Goal: Task Accomplishment & Management: Use online tool/utility

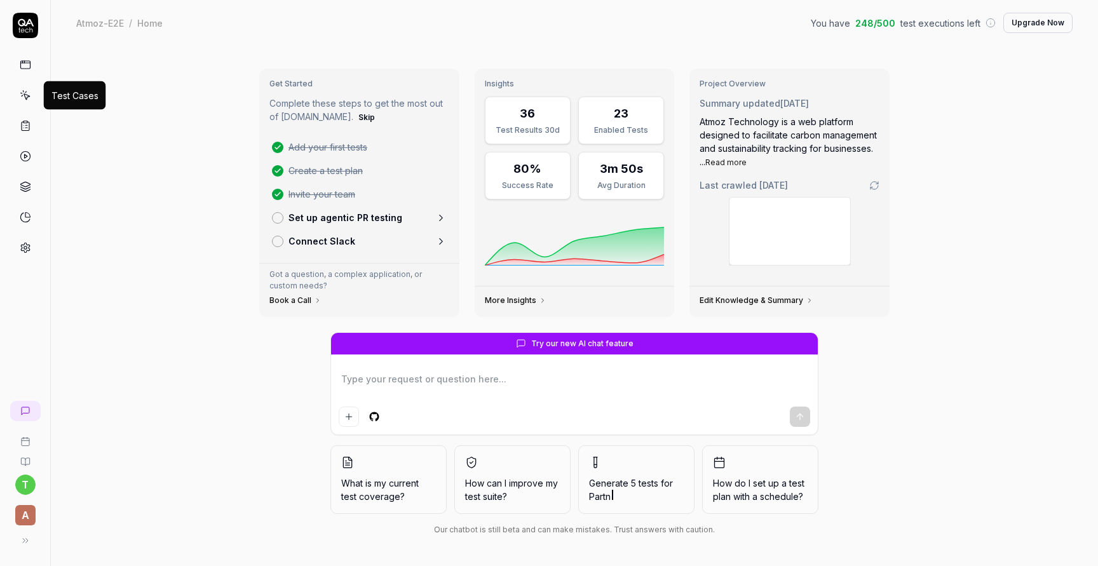
click at [29, 94] on icon at bounding box center [25, 95] width 11 height 11
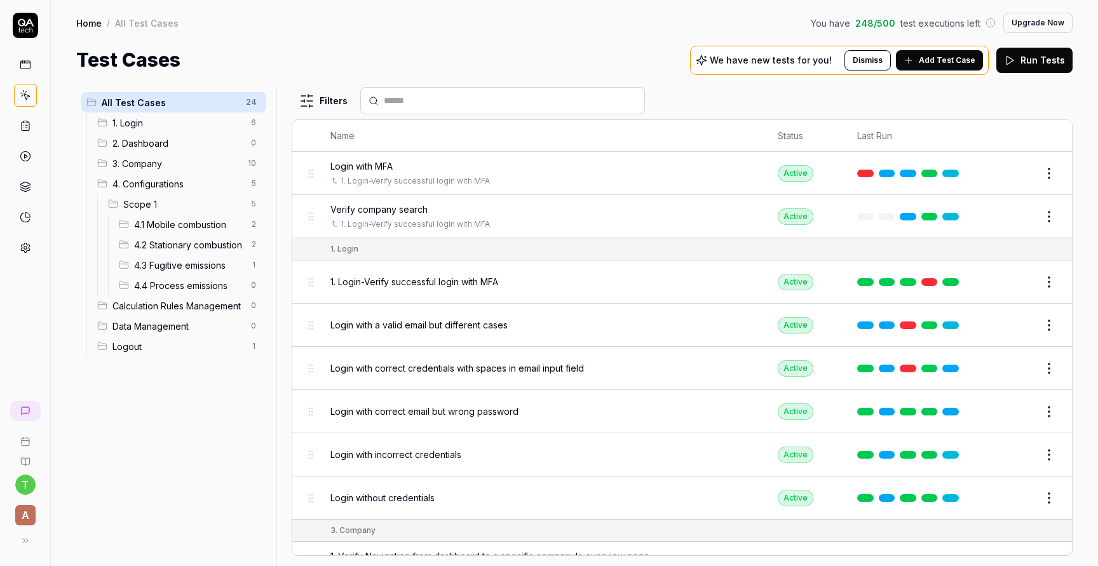
click at [34, 123] on link at bounding box center [25, 125] width 23 height 23
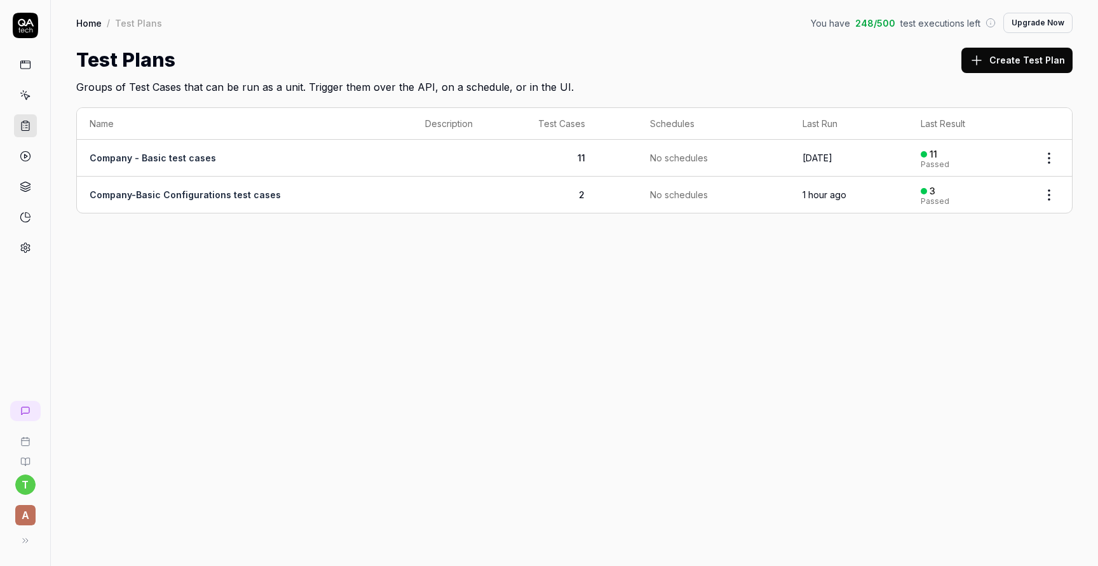
click at [539, 189] on td "2" at bounding box center [581, 195] width 112 height 36
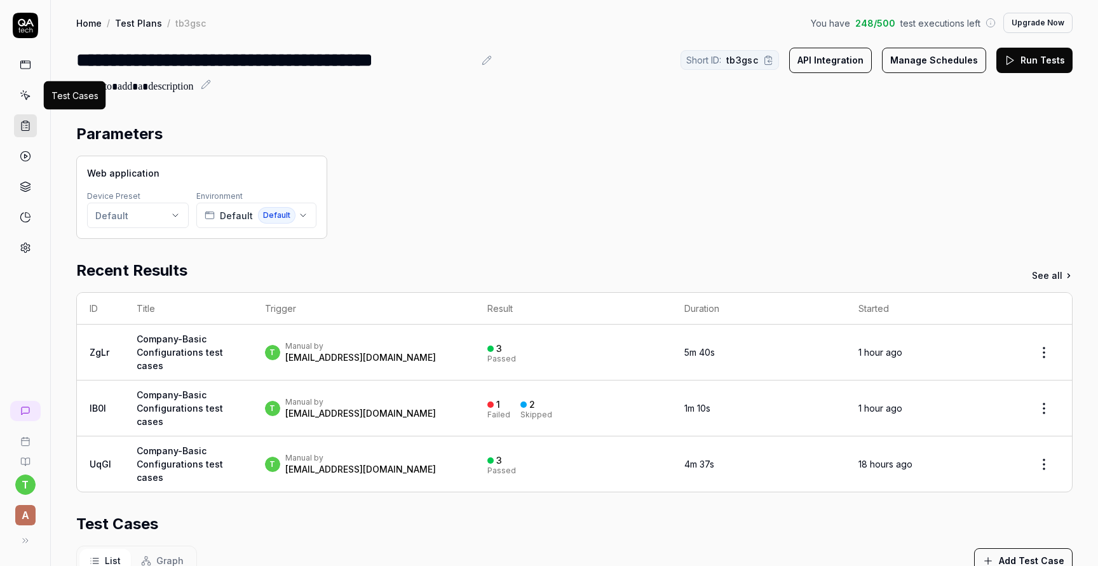
click at [29, 96] on icon at bounding box center [27, 97] width 6 height 6
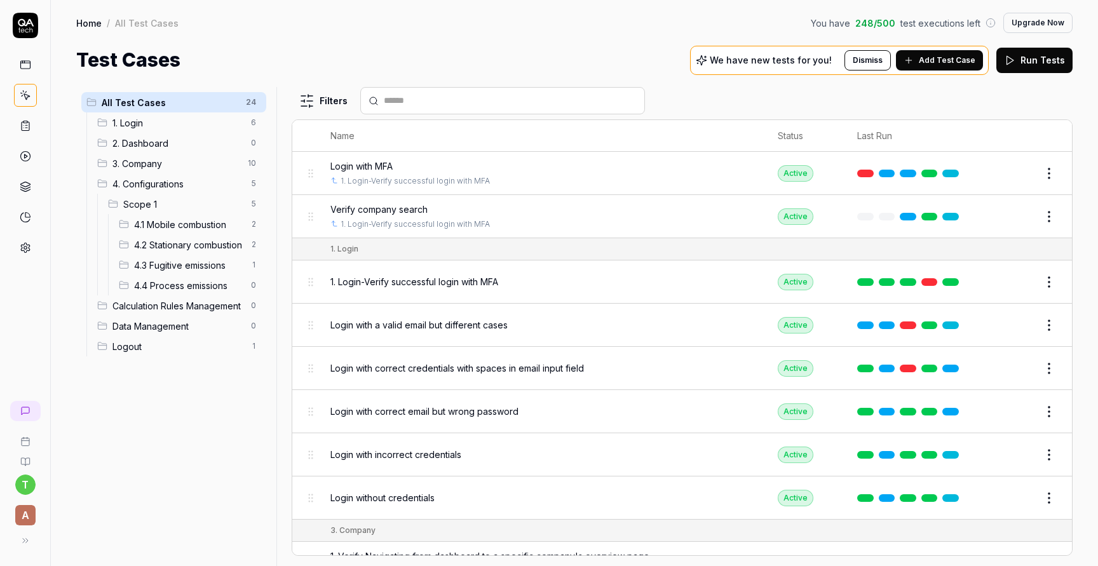
click at [194, 222] on span "4.1 Mobile combustion" at bounding box center [188, 224] width 109 height 13
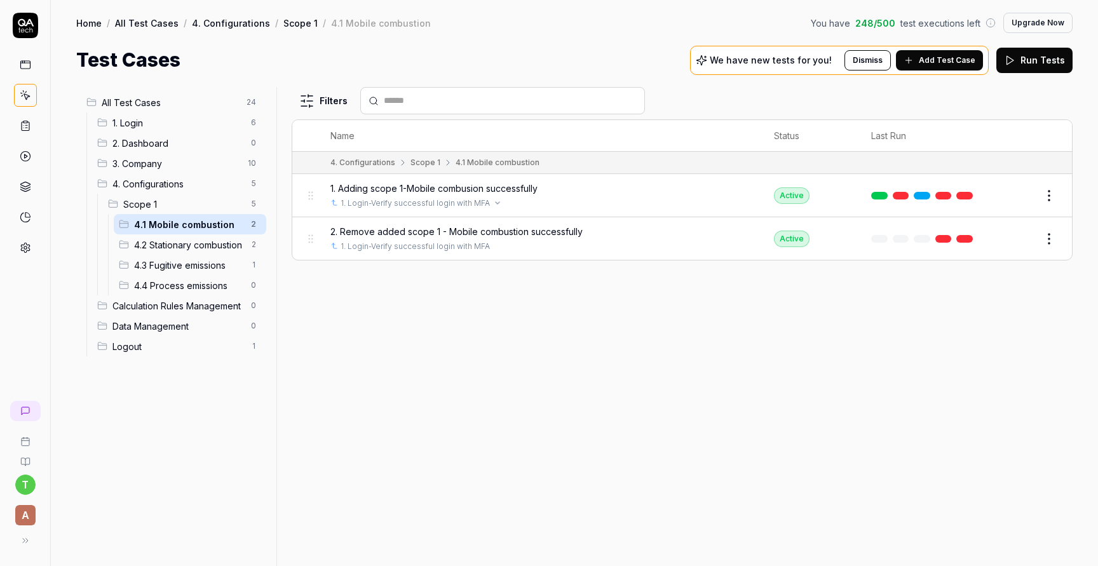
click at [529, 198] on div "1. Login-Verify successful login with MFA" at bounding box center [539, 203] width 418 height 11
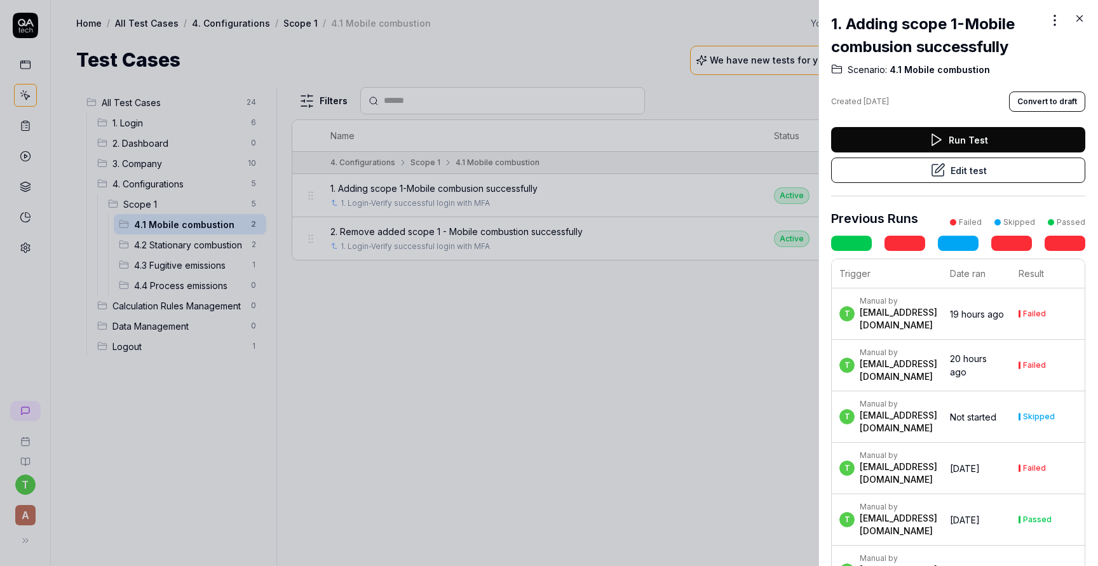
click at [930, 163] on icon at bounding box center [937, 170] width 15 height 15
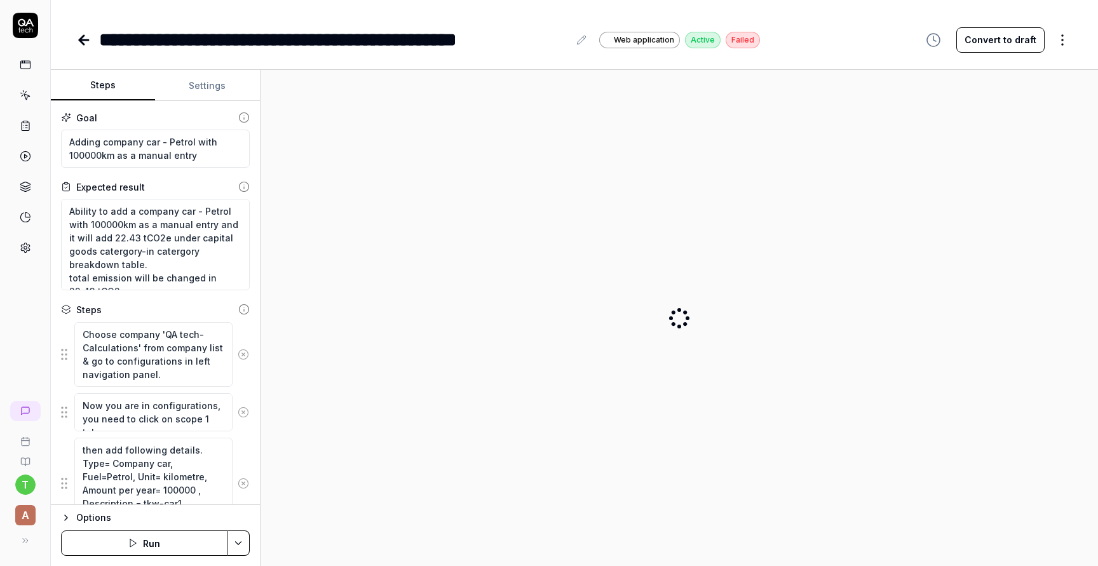
click at [207, 88] on button "Settings" at bounding box center [207, 86] width 104 height 30
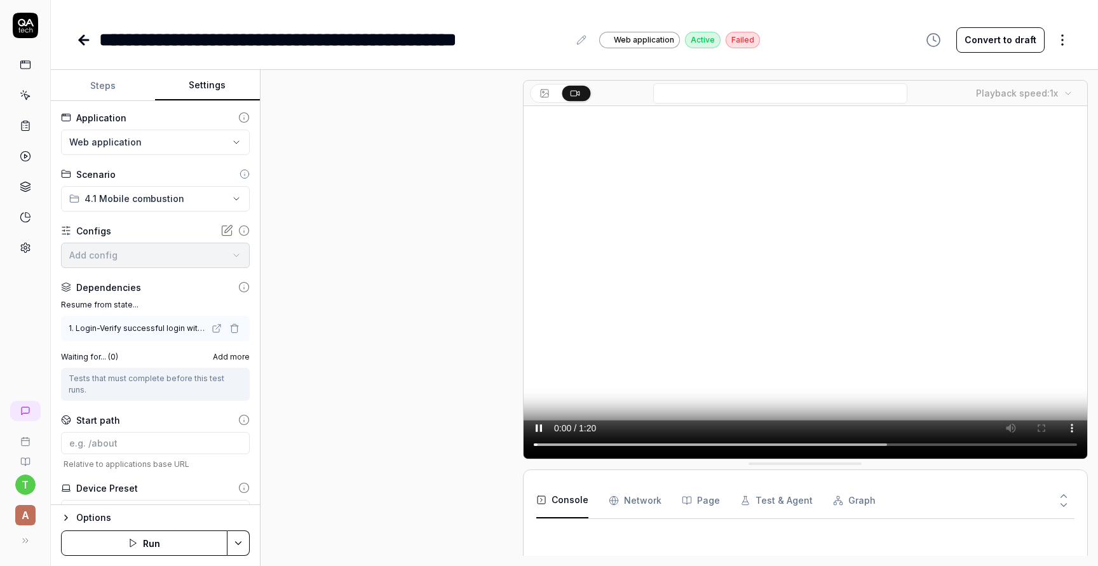
scroll to position [520, 0]
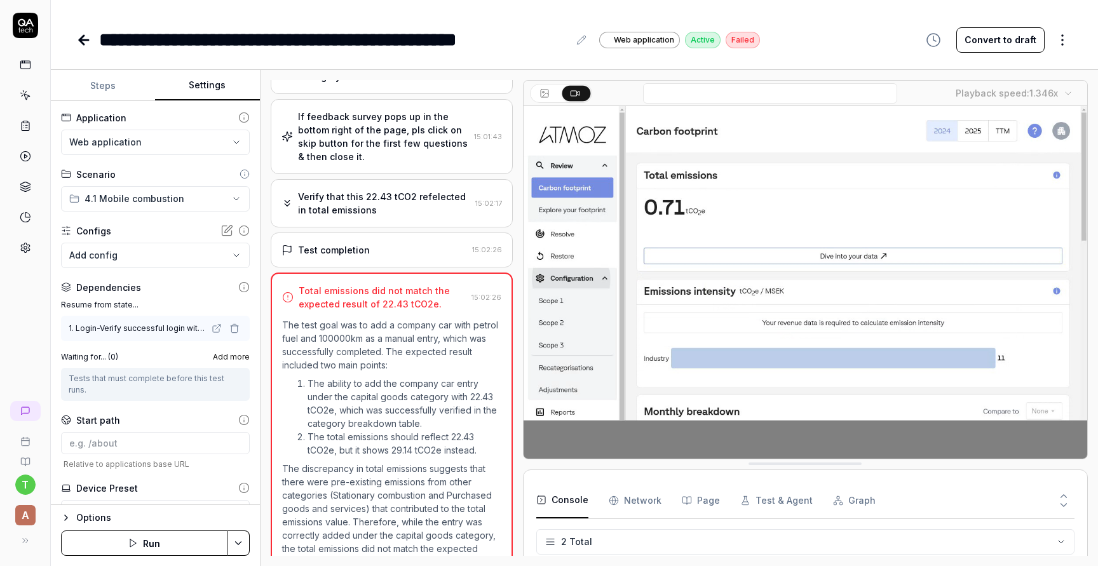
click at [166, 378] on div "Tests that must complete before this test runs." at bounding box center [155, 384] width 173 height 23
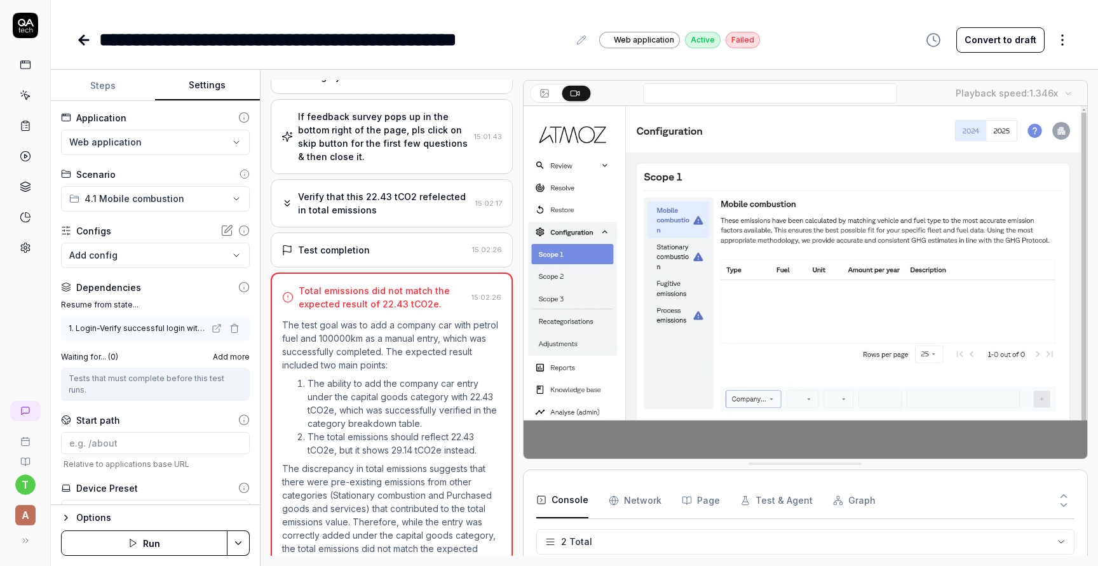
click at [237, 353] on span "Add more" at bounding box center [231, 356] width 37 height 11
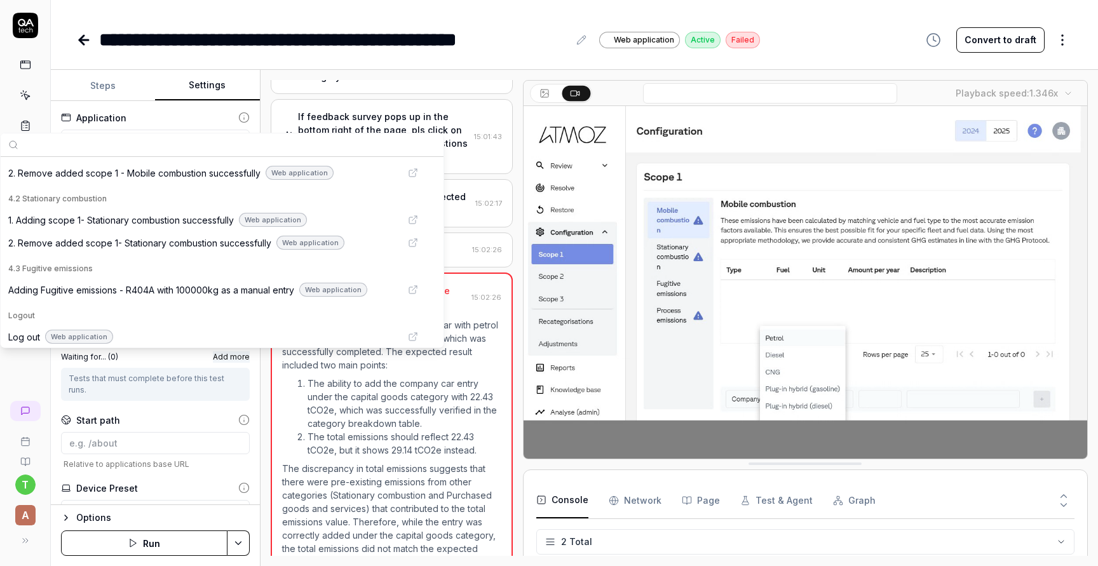
scroll to position [401, 0]
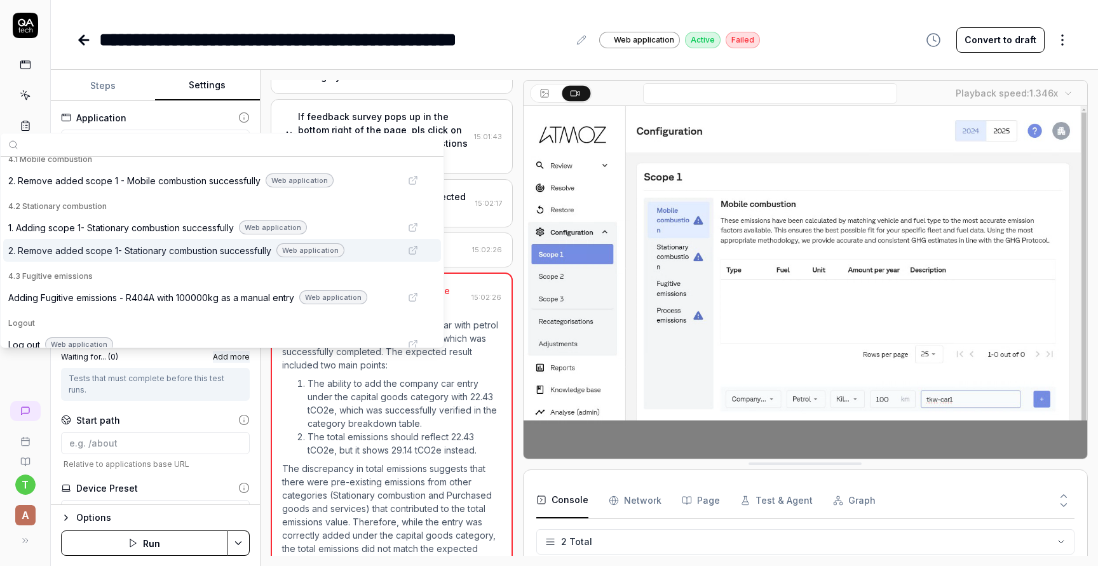
click at [202, 252] on span "2. Remove added scope 1- Stationary combustion successfully" at bounding box center [139, 250] width 263 height 13
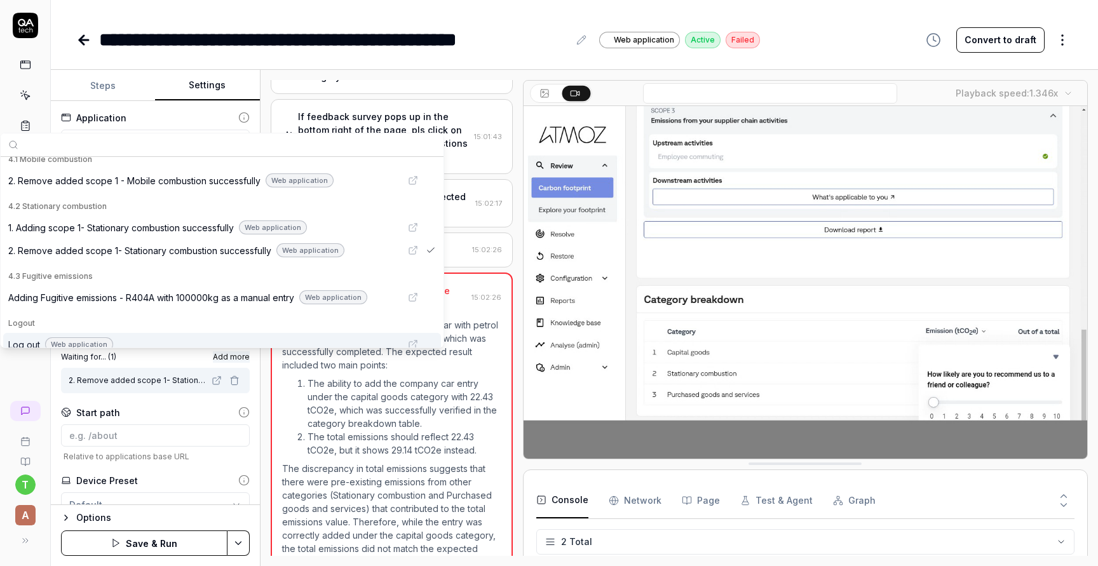
click at [266, 417] on div "Open browser 14:58:38 Default [URL][DOMAIN_NAME] Choose company 'QA tech-Calcul…" at bounding box center [678, 318] width 837 height 496
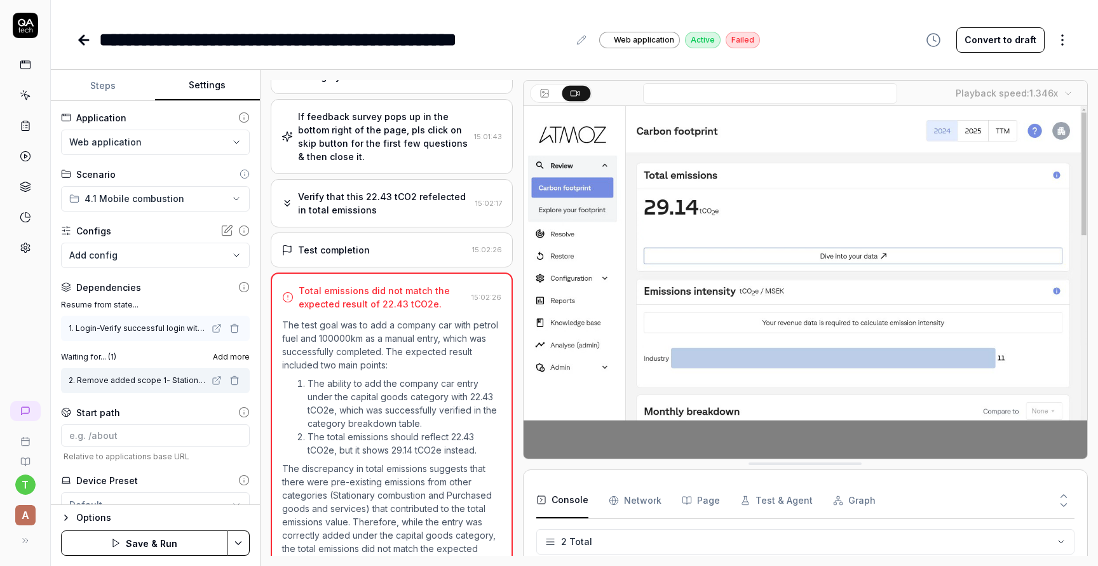
click at [162, 536] on button "Save & Run" at bounding box center [144, 542] width 166 height 25
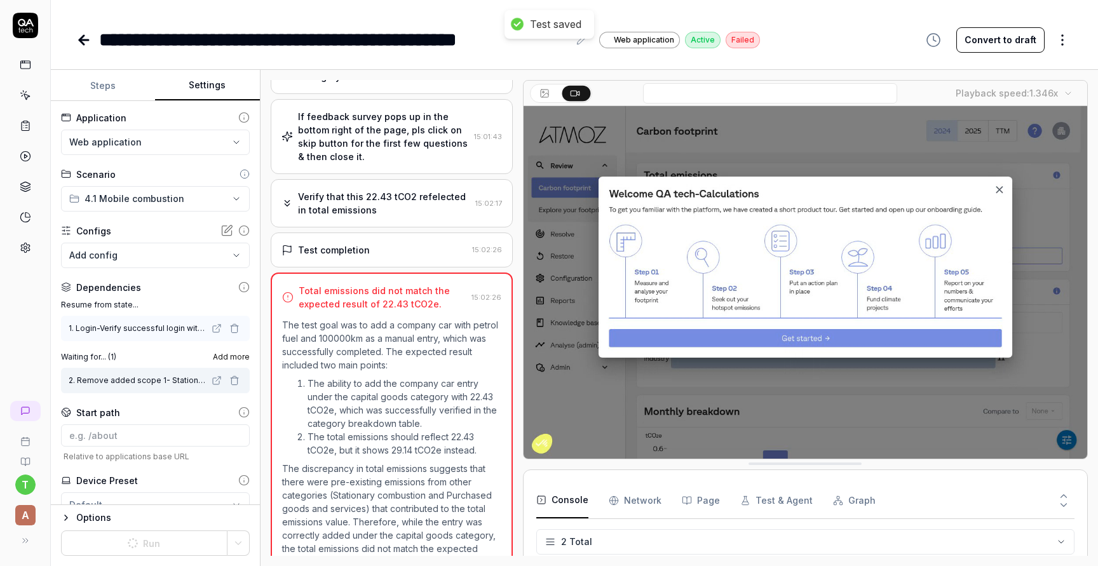
click at [79, 36] on icon at bounding box center [83, 39] width 15 height 15
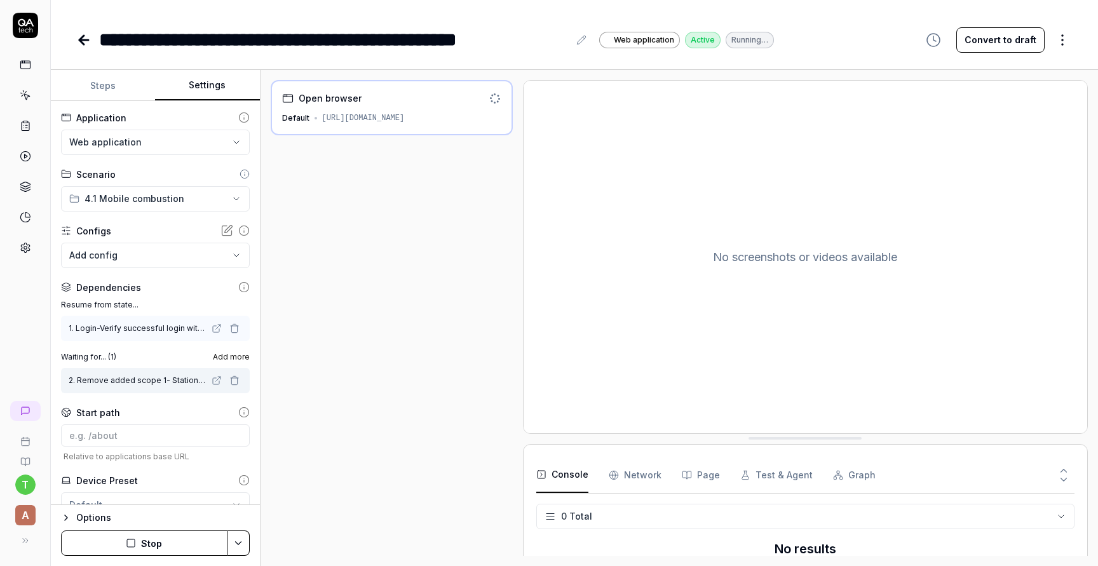
click at [88, 42] on icon at bounding box center [83, 39] width 15 height 15
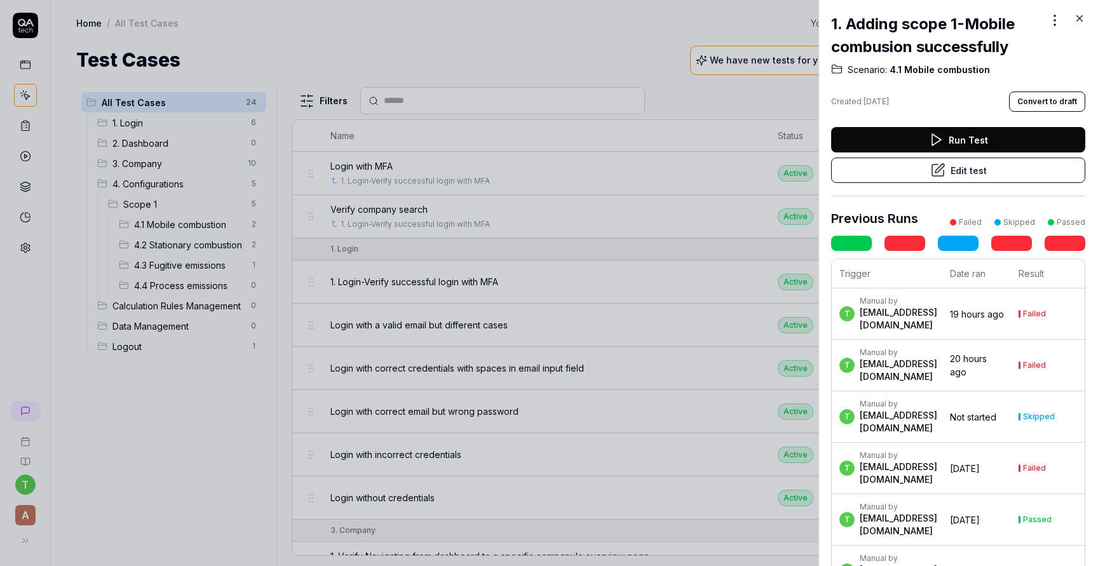
click at [201, 228] on div at bounding box center [549, 283] width 1098 height 566
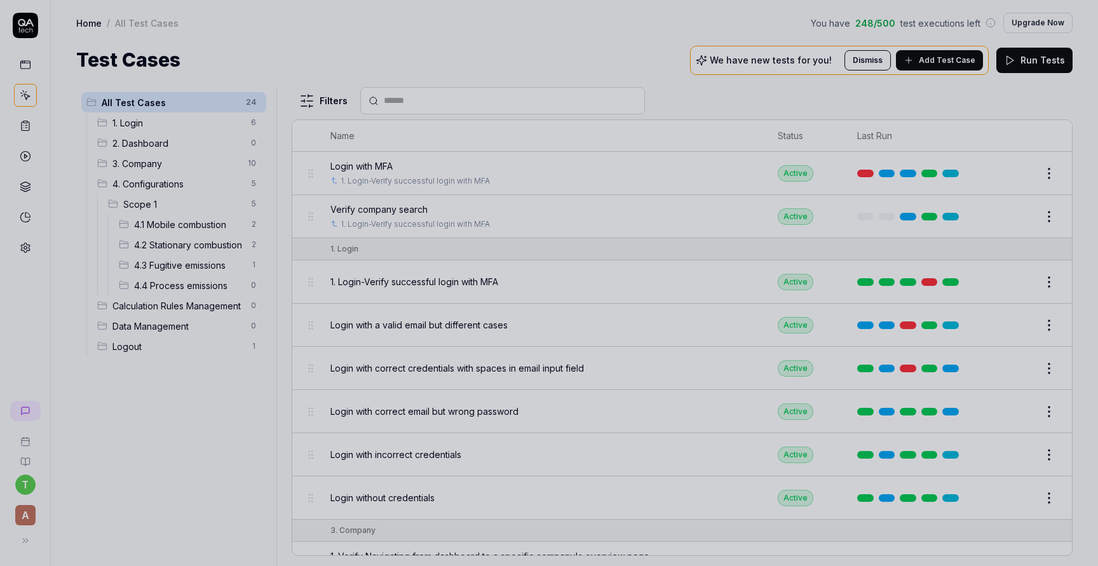
click at [201, 224] on div at bounding box center [549, 283] width 1098 height 566
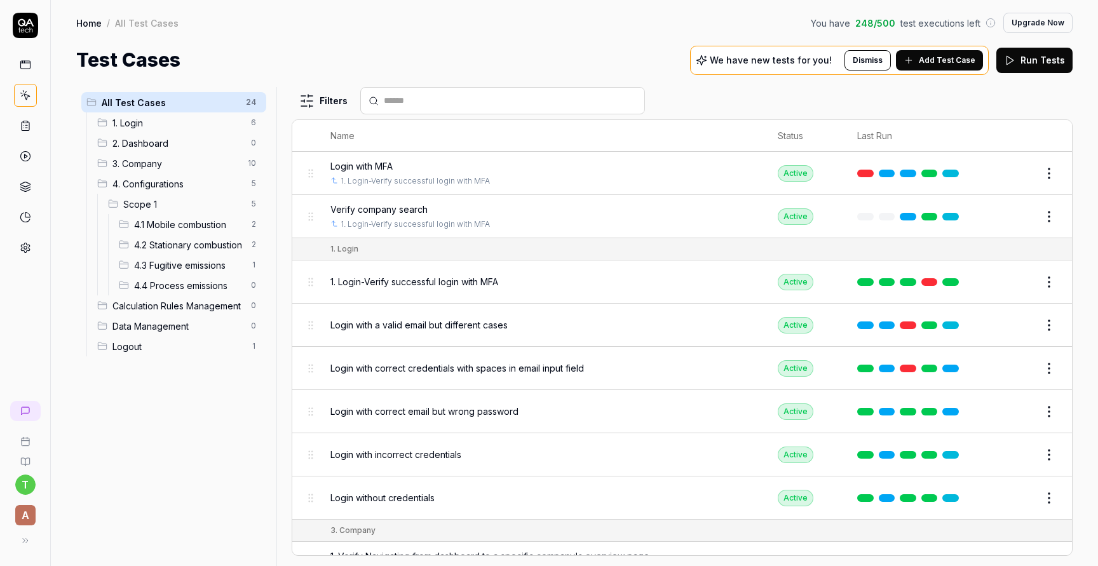
click at [201, 224] on span "4.1 Mobile combustion" at bounding box center [188, 224] width 109 height 13
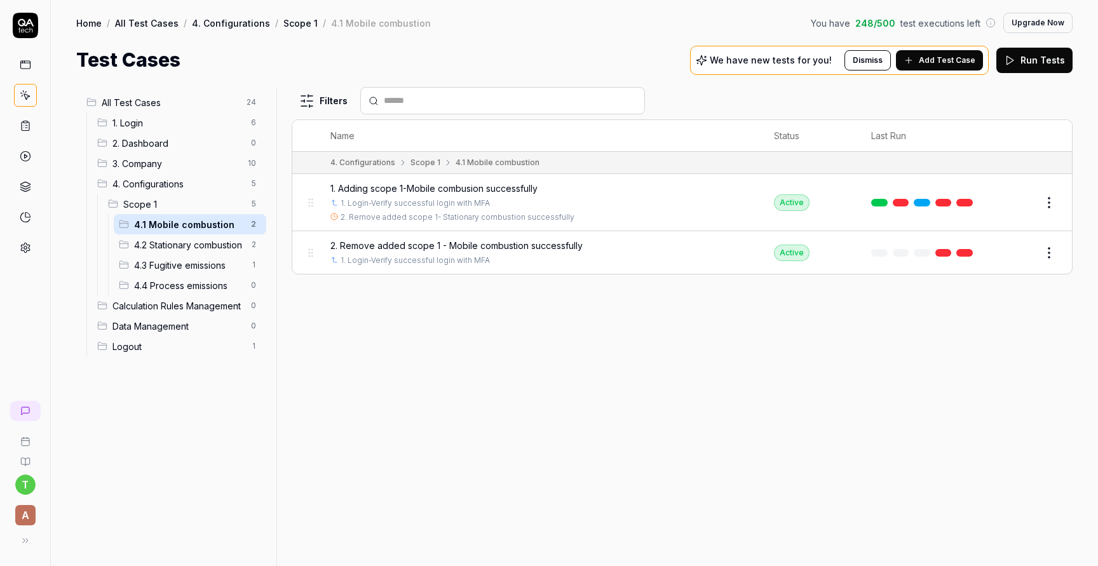
click at [466, 248] on span "2. Remove added scope 1 - Mobile combustion successfully" at bounding box center [456, 245] width 252 height 13
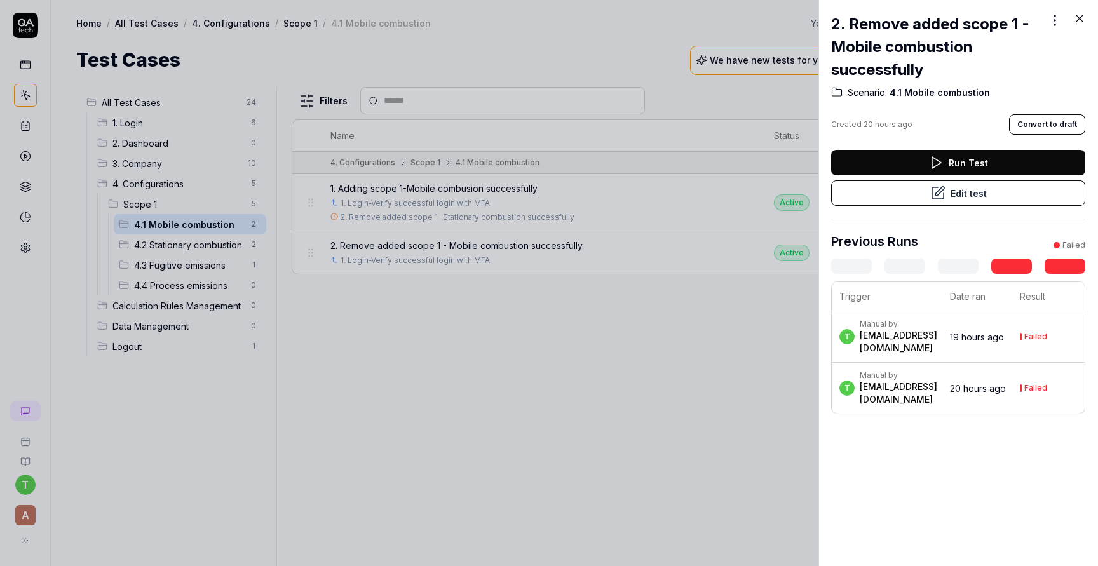
click at [913, 196] on button "Edit test" at bounding box center [958, 192] width 254 height 25
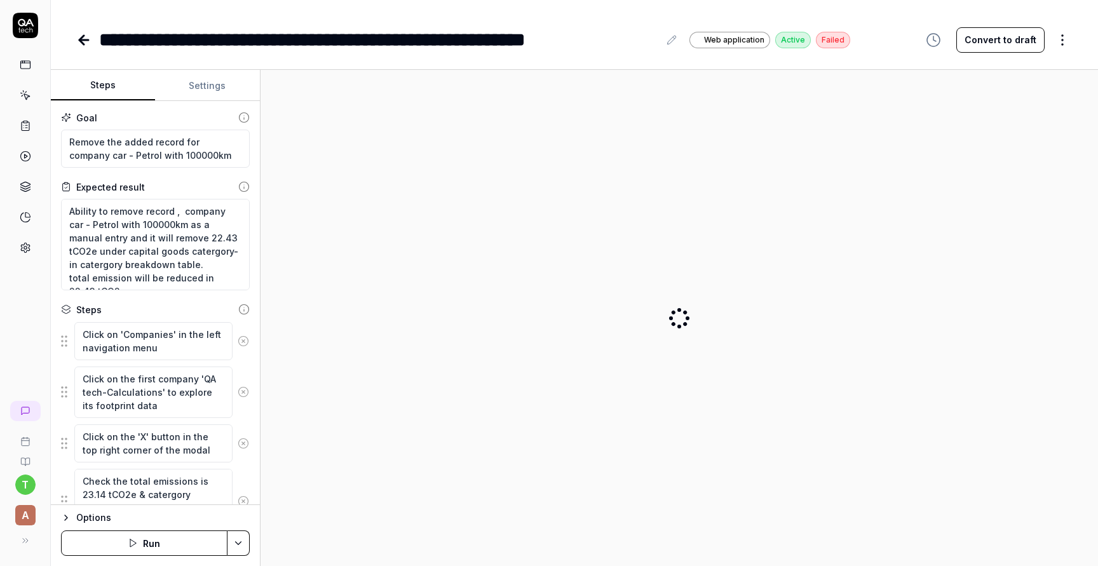
click at [214, 82] on button "Settings" at bounding box center [207, 86] width 104 height 30
type textarea "*"
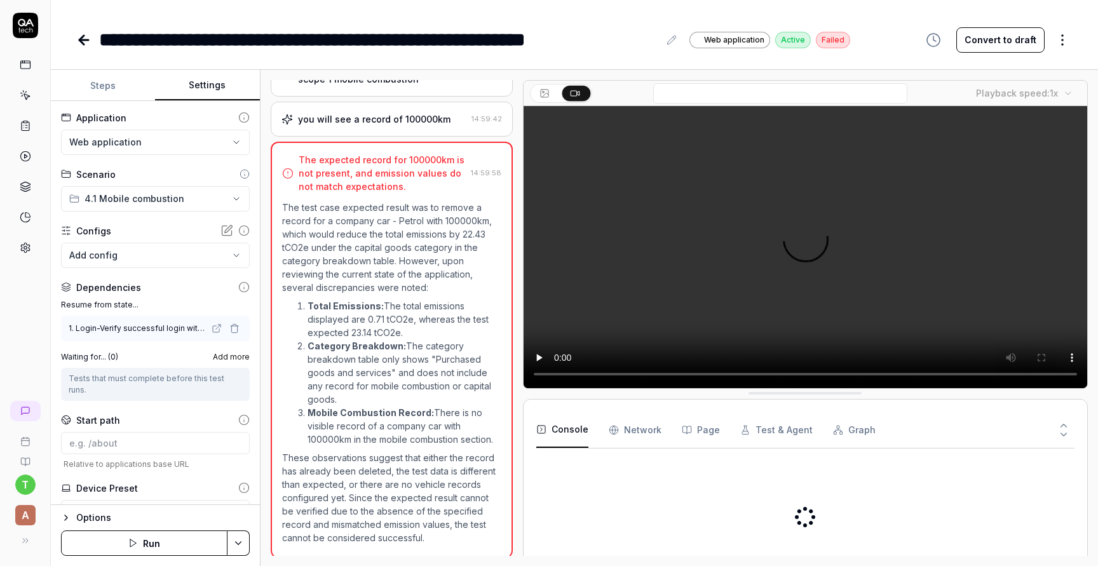
scroll to position [387, 0]
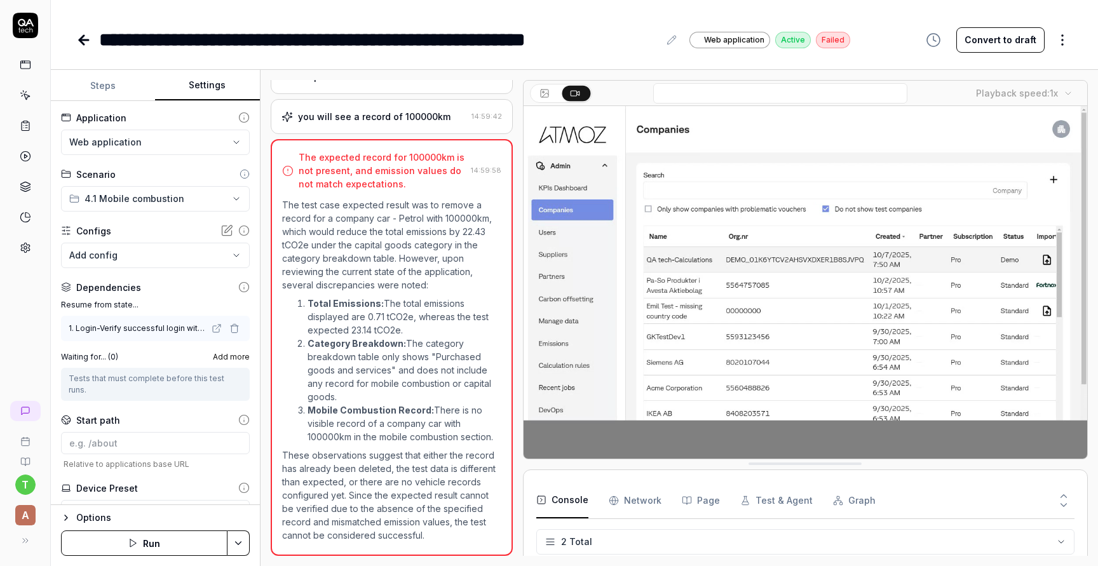
click at [237, 357] on span "Add more" at bounding box center [231, 356] width 37 height 11
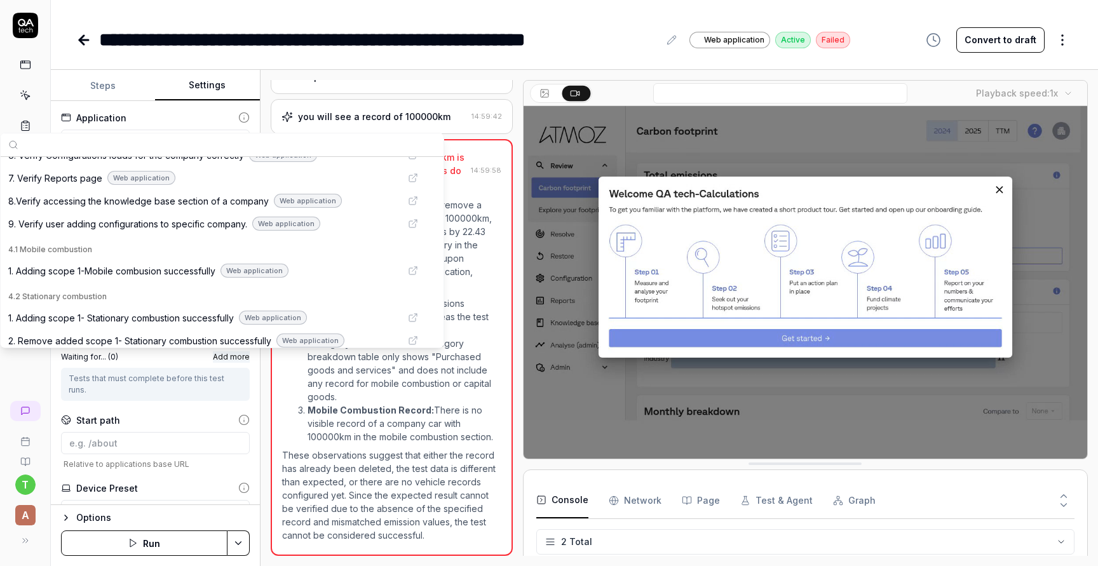
scroll to position [327, 0]
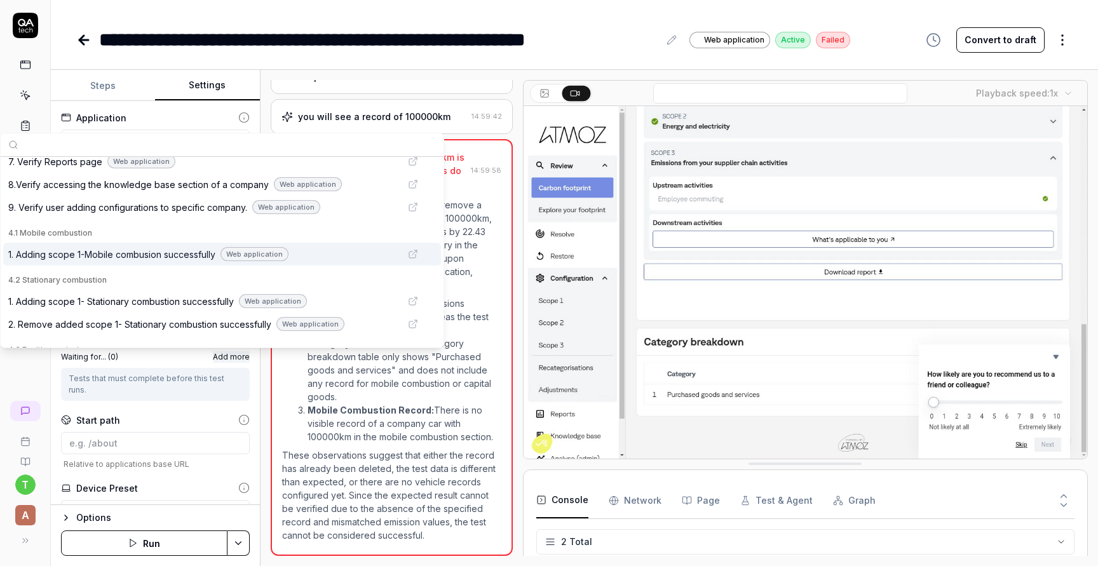
click at [199, 263] on div "1. Adding scope 1-Mobile combusion successfully Web application" at bounding box center [222, 254] width 438 height 23
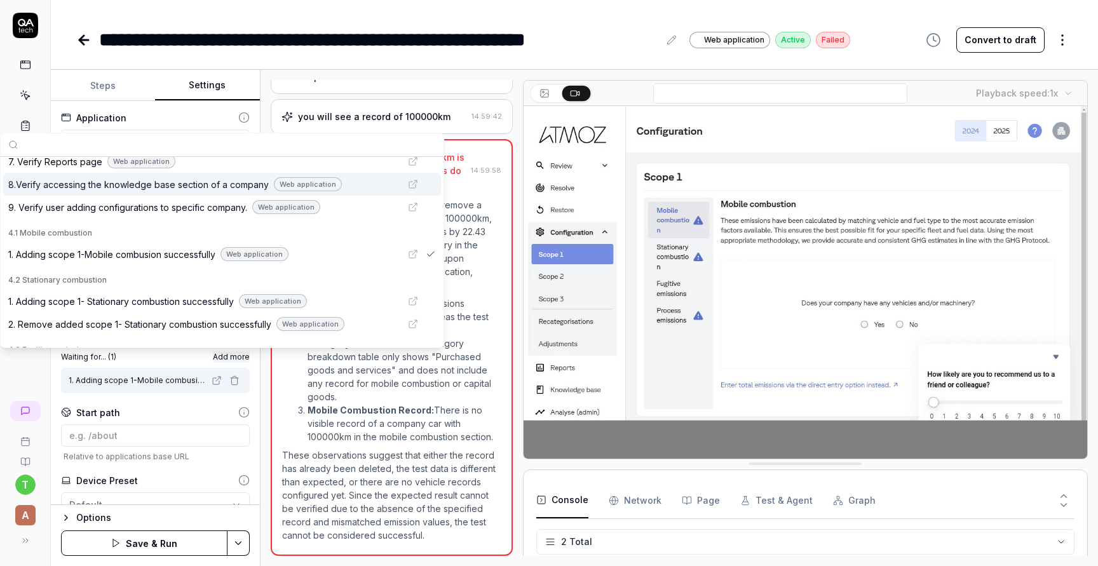
click at [637, 69] on hr at bounding box center [574, 69] width 1047 height 1
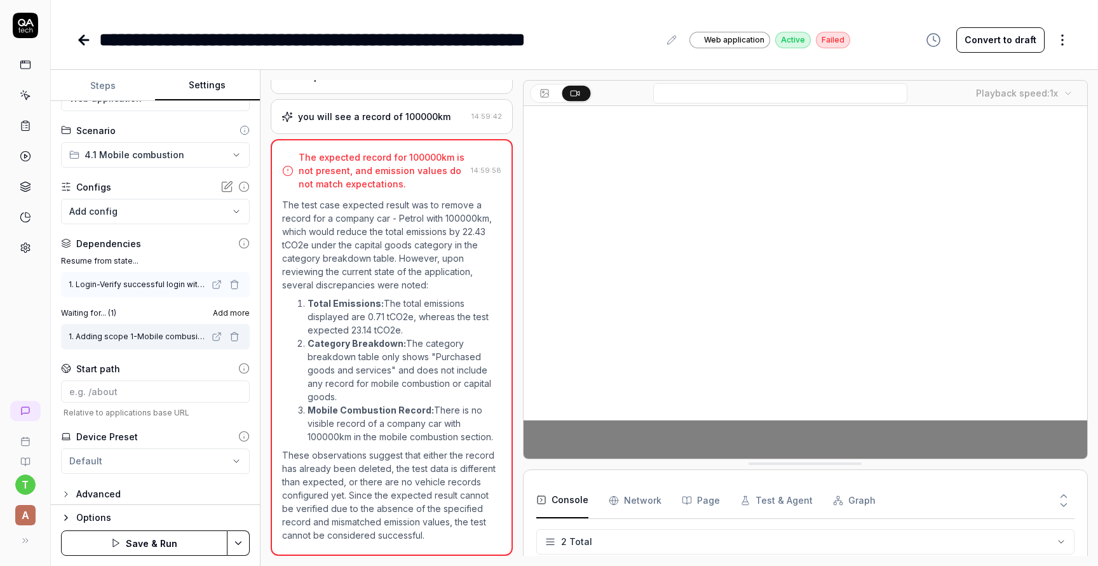
scroll to position [51, 0]
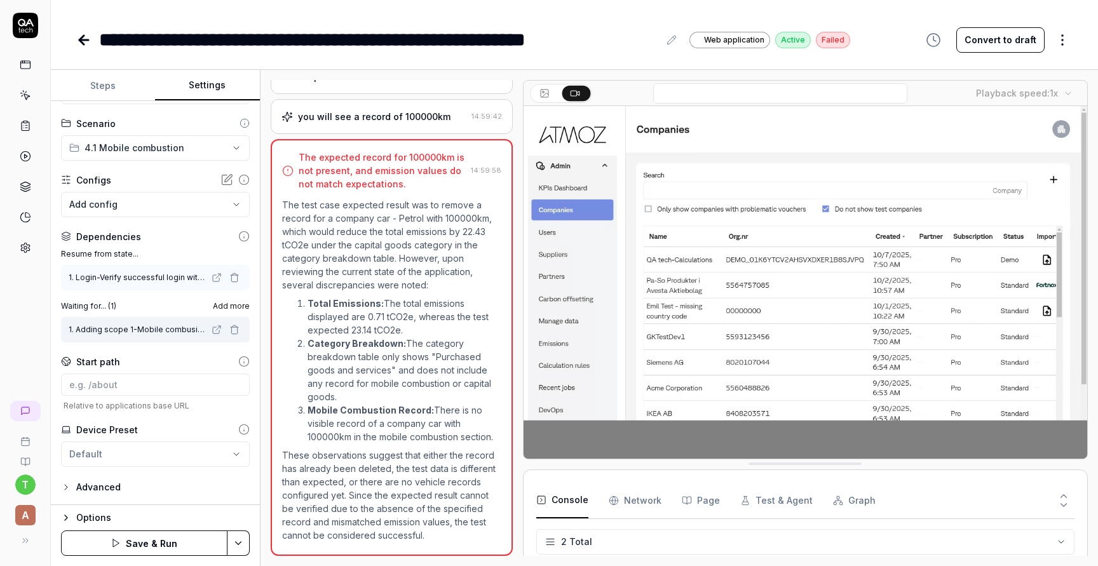
click at [179, 550] on button "Save & Run" at bounding box center [144, 542] width 166 height 25
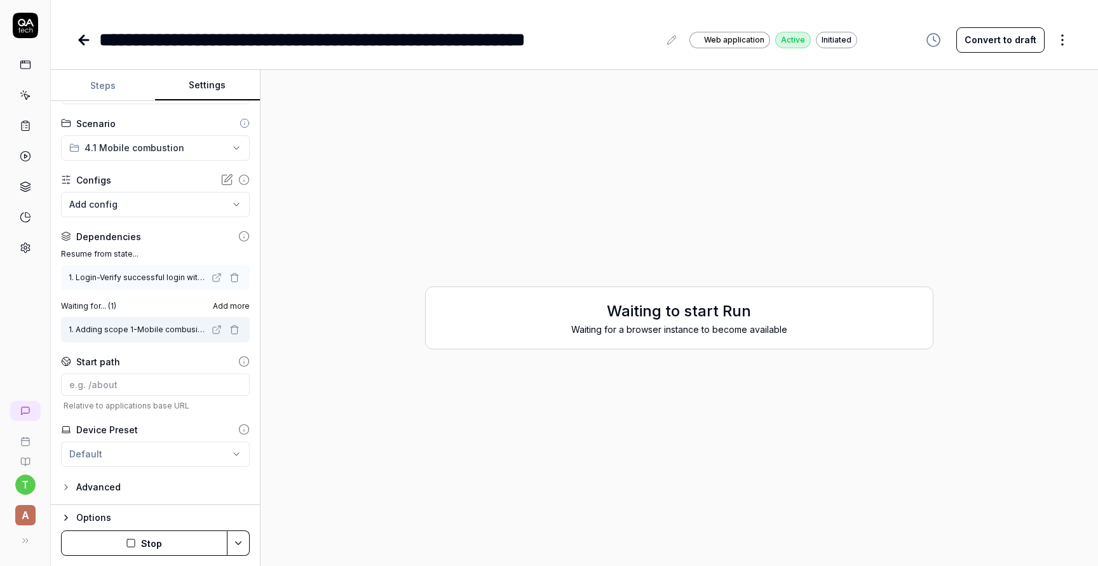
click at [77, 40] on icon at bounding box center [83, 39] width 15 height 15
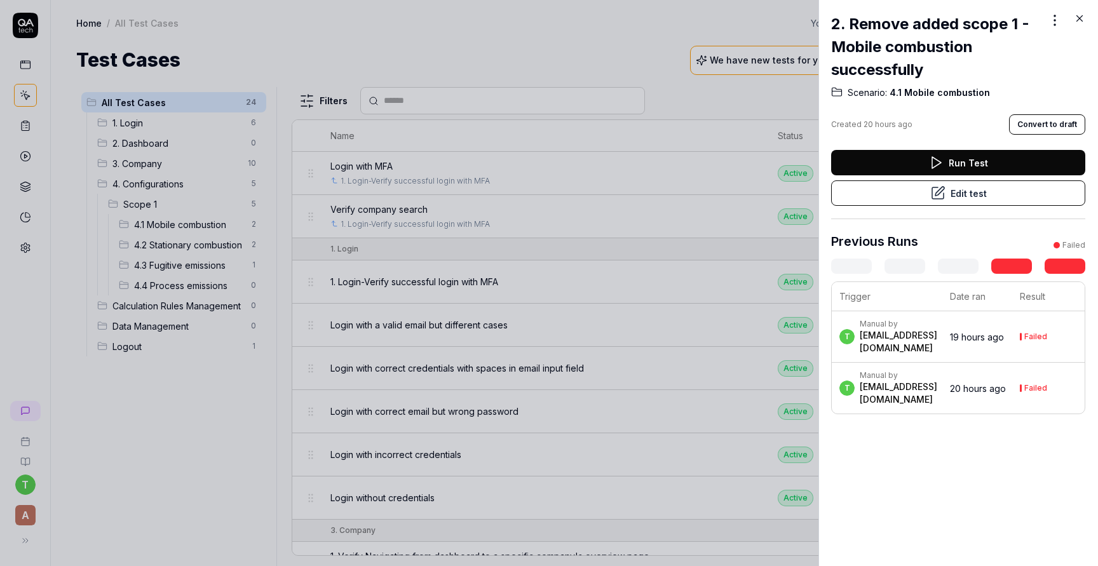
click at [575, 84] on div at bounding box center [549, 283] width 1098 height 566
